Goal: Transaction & Acquisition: Book appointment/travel/reservation

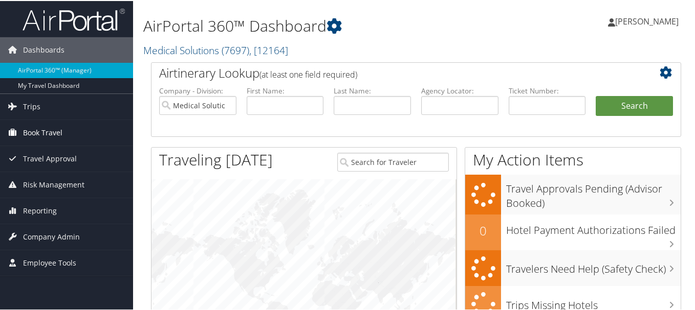
click at [53, 134] on span "Book Travel" at bounding box center [42, 132] width 39 height 26
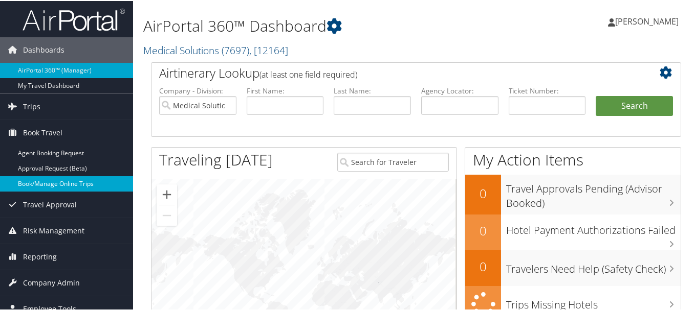
click at [47, 178] on link "Book/Manage Online Trips" at bounding box center [66, 182] width 133 height 15
